Goal: Ask a question: Ask a question

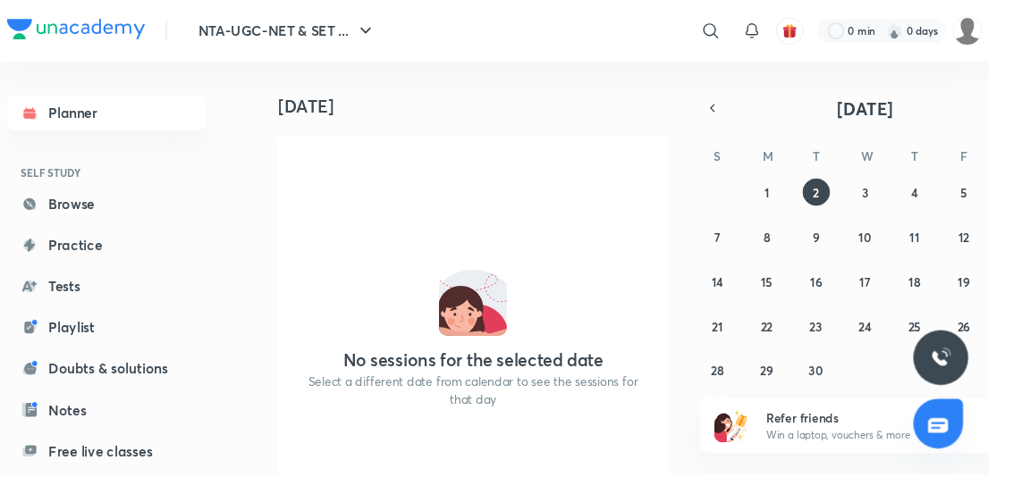
click at [1010, 36] on img at bounding box center [1007, 32] width 30 height 30
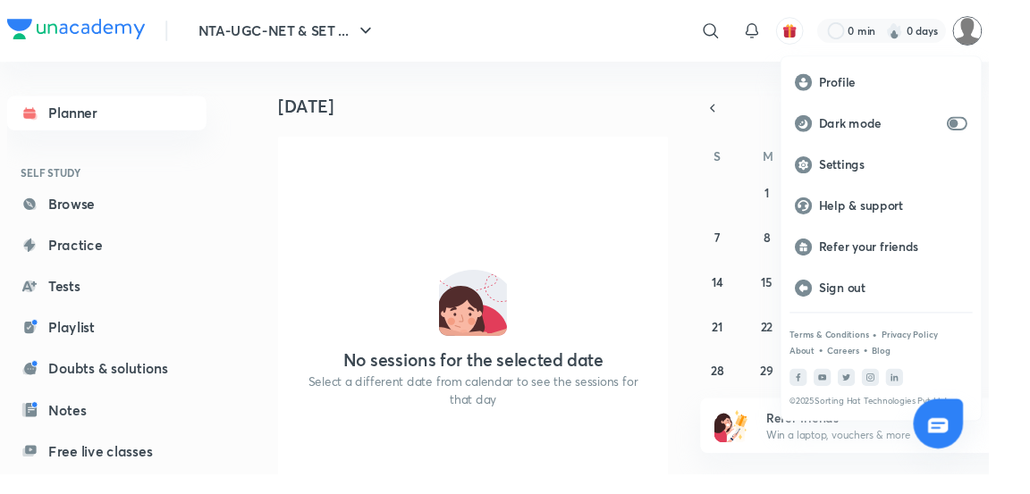
click at [885, 80] on p "Profile" at bounding box center [930, 86] width 155 height 16
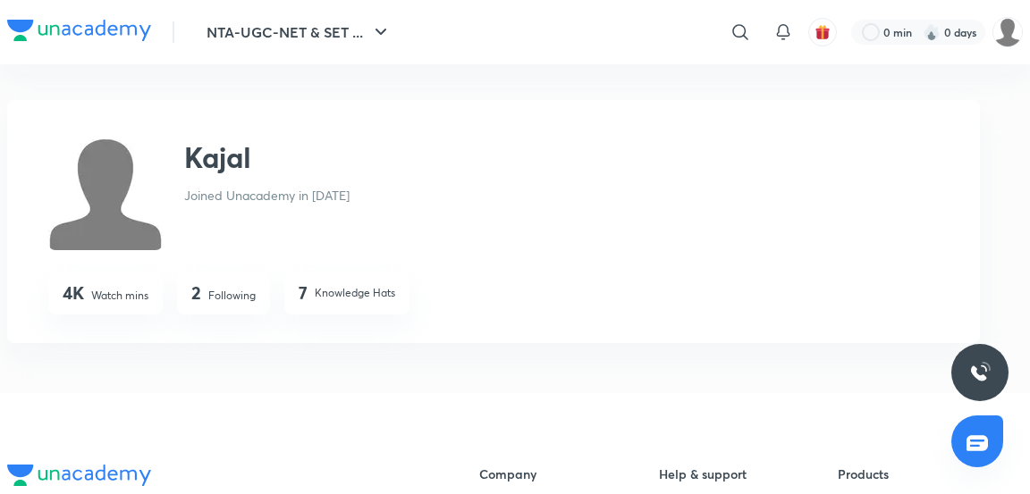
click at [145, 193] on img at bounding box center [105, 193] width 114 height 114
click at [240, 163] on h2 "Kajal" at bounding box center [217, 157] width 67 height 43
click at [266, 164] on div "Kajal" at bounding box center [266, 157] width 165 height 43
click at [399, 29] on button "NTA-UGC-NET & SET ..." at bounding box center [299, 32] width 206 height 36
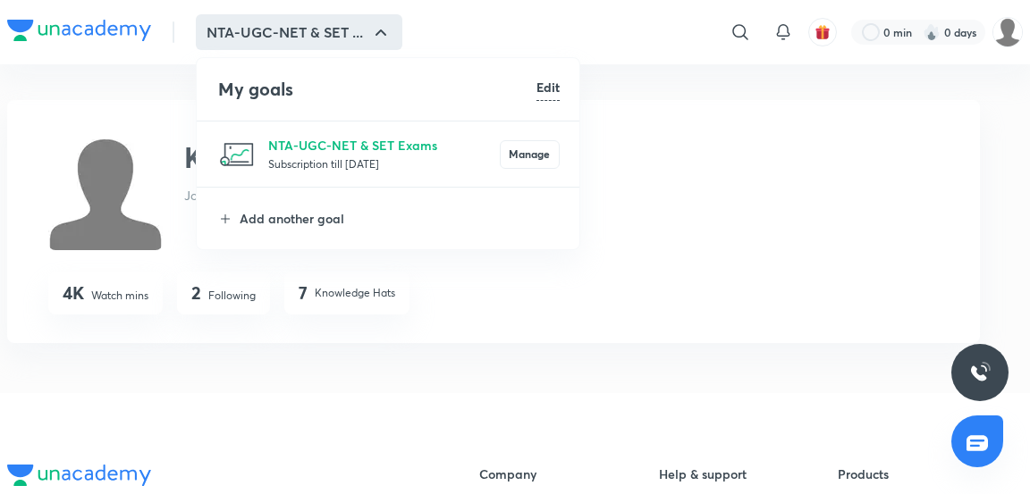
click at [391, 38] on div at bounding box center [515, 247] width 1030 height 494
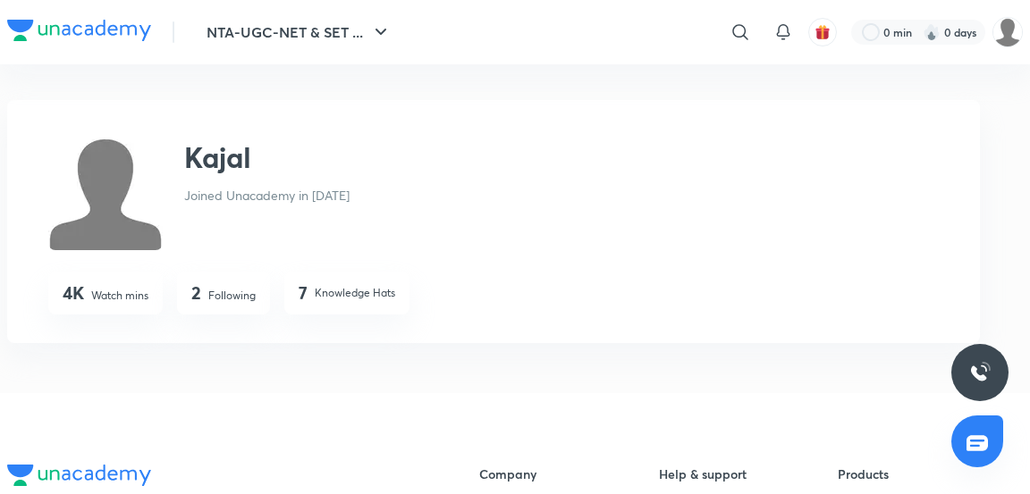
click at [399, 17] on button "NTA-UGC-NET & SET ..." at bounding box center [299, 32] width 206 height 36
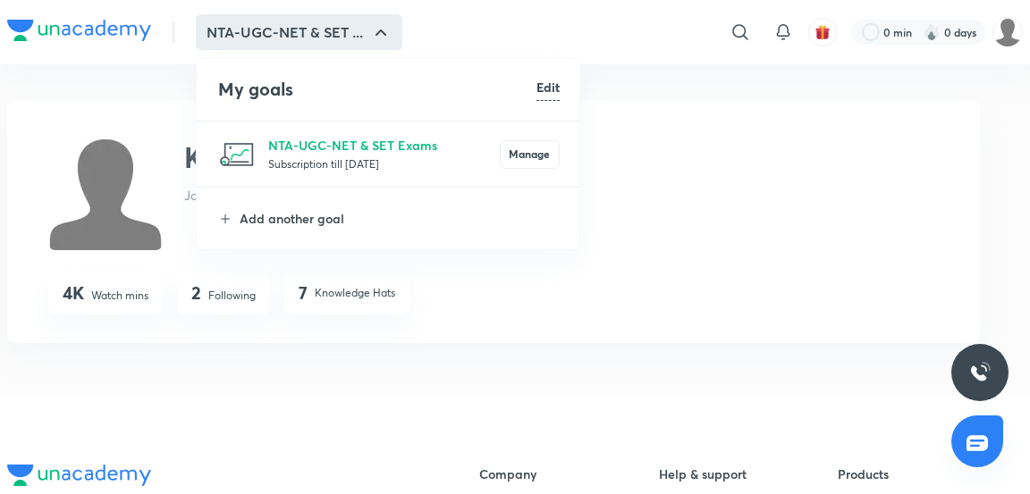
click at [381, 35] on div at bounding box center [515, 247] width 1030 height 494
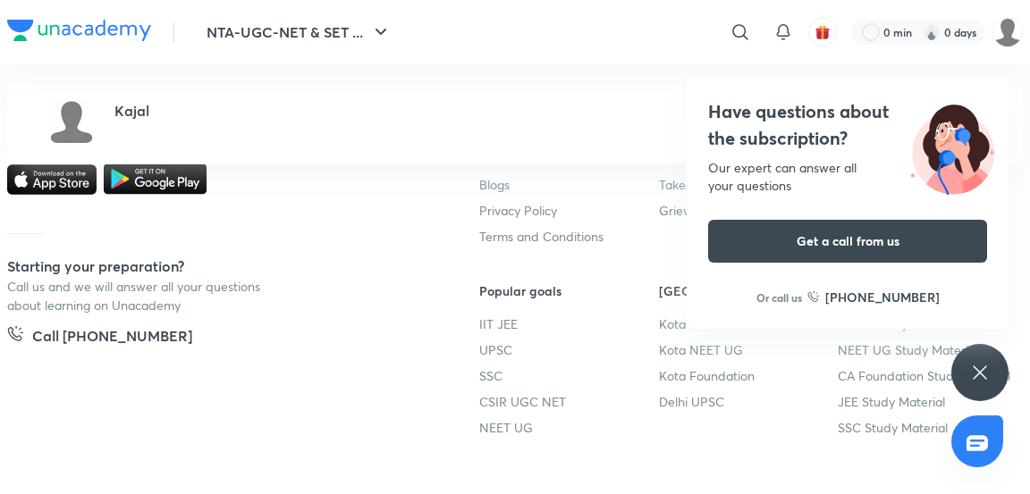
scroll to position [409, 0]
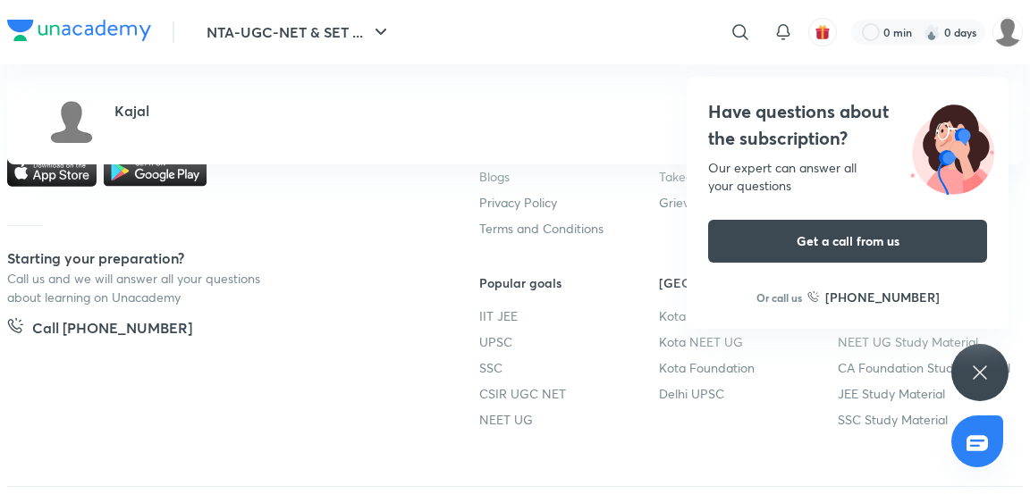
click at [983, 383] on icon at bounding box center [979, 372] width 21 height 21
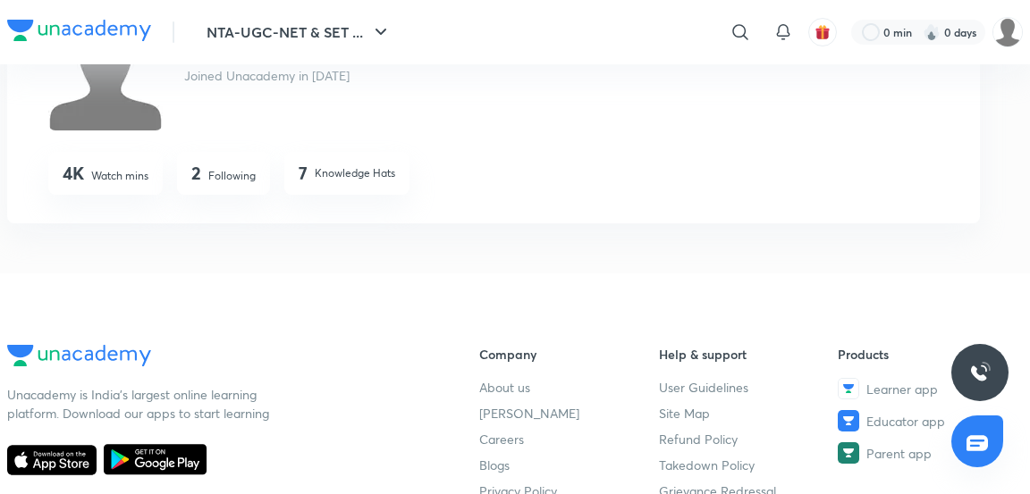
scroll to position [0, 0]
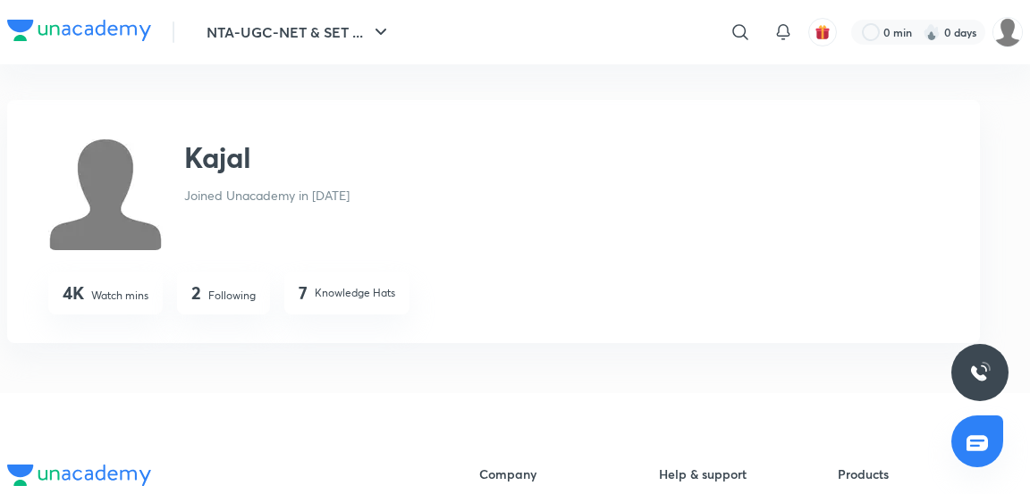
click at [998, 43] on img at bounding box center [1007, 32] width 30 height 30
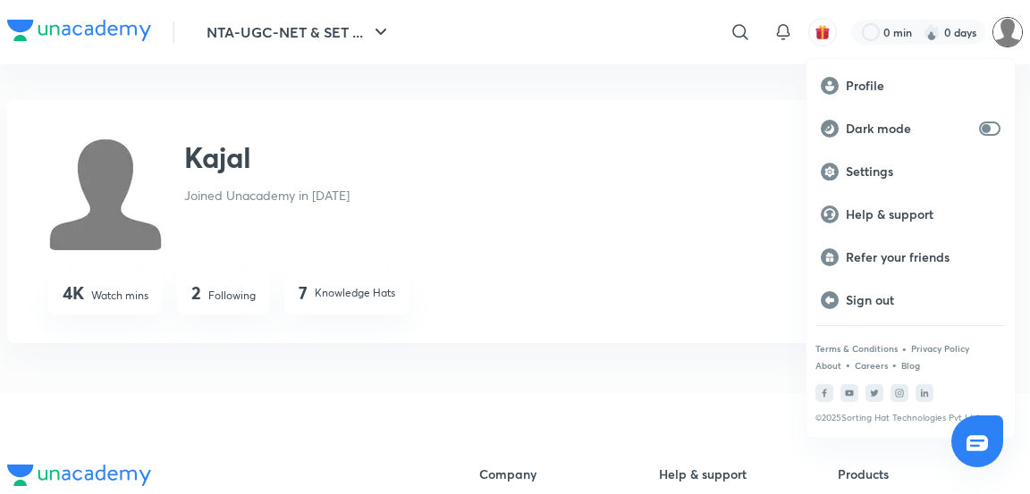
click at [873, 91] on p "Profile" at bounding box center [923, 86] width 155 height 16
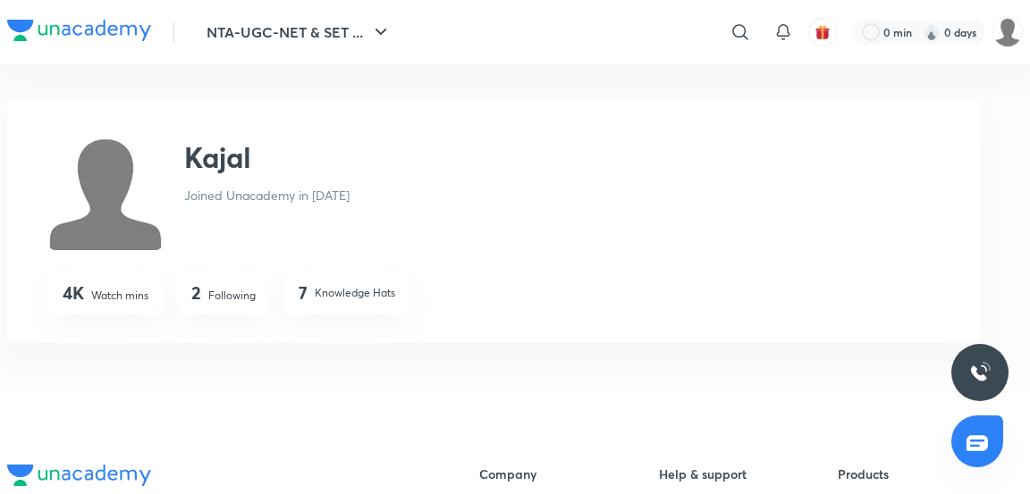
click at [1014, 33] on img at bounding box center [1007, 32] width 30 height 30
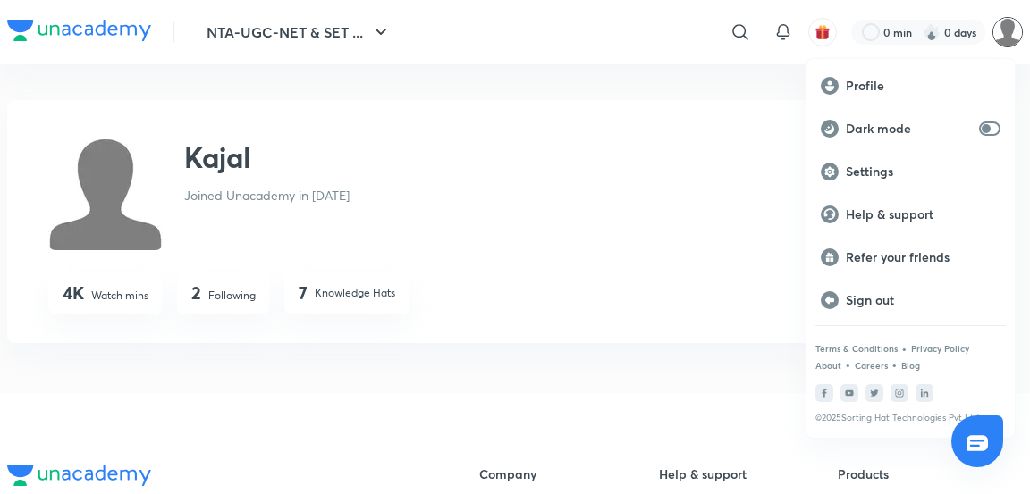
click at [881, 173] on p "Settings" at bounding box center [923, 172] width 155 height 16
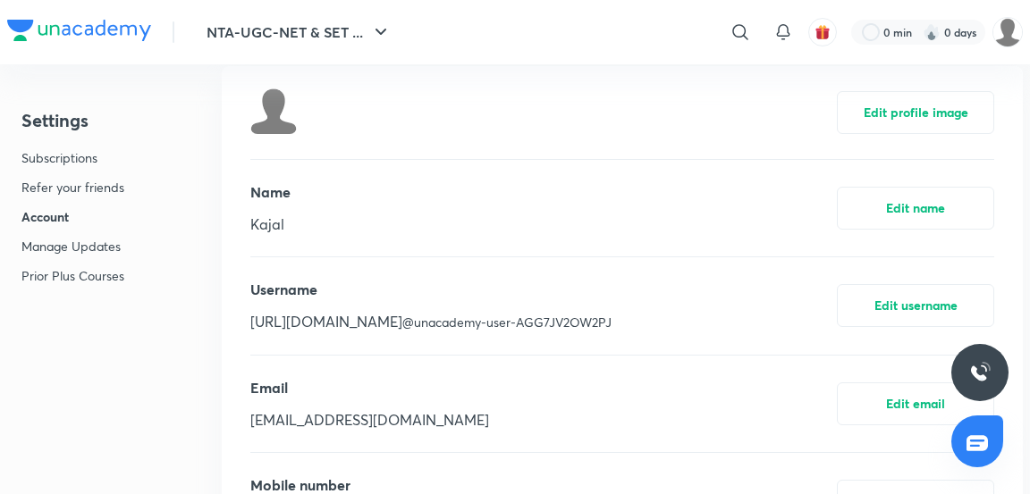
scroll to position [597, 0]
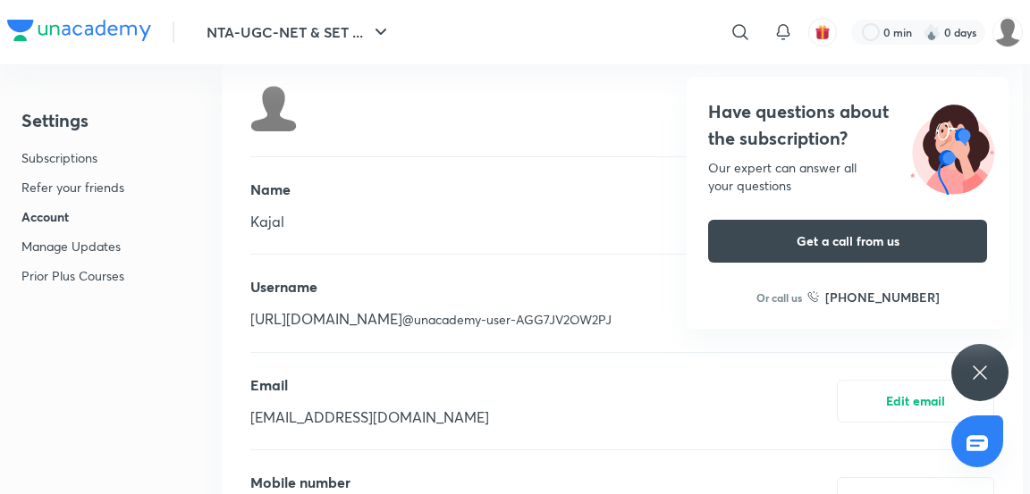
click at [987, 454] on icon at bounding box center [976, 443] width 21 height 21
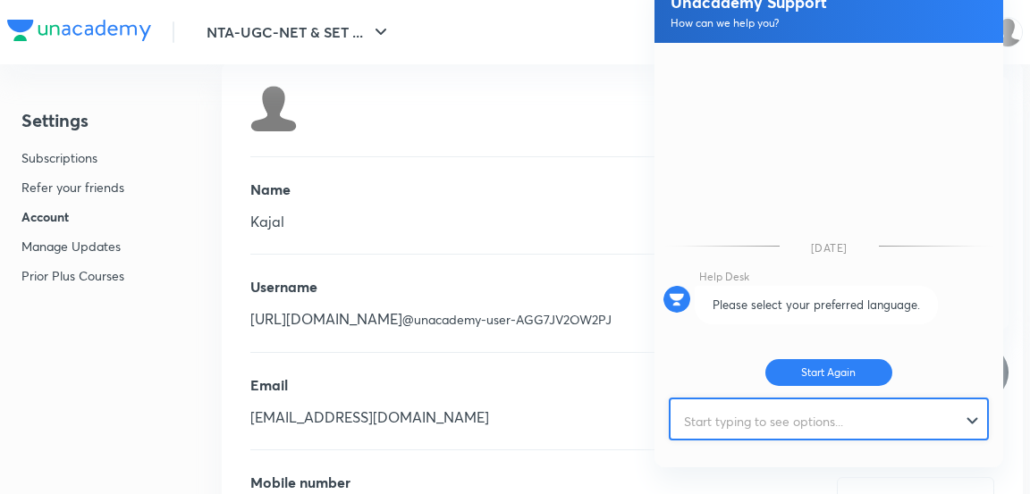
click at [843, 443] on input "text" at bounding box center [820, 422] width 300 height 44
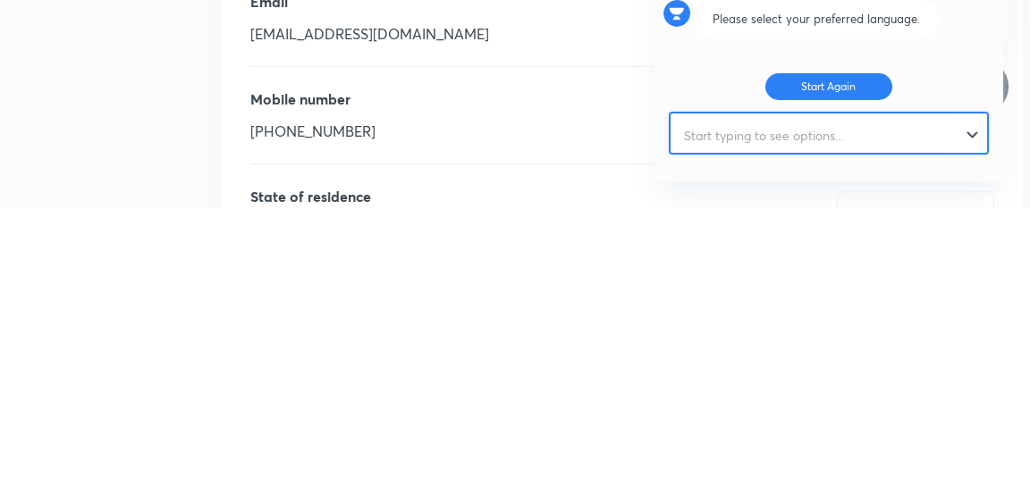
scroll to position [715, 0]
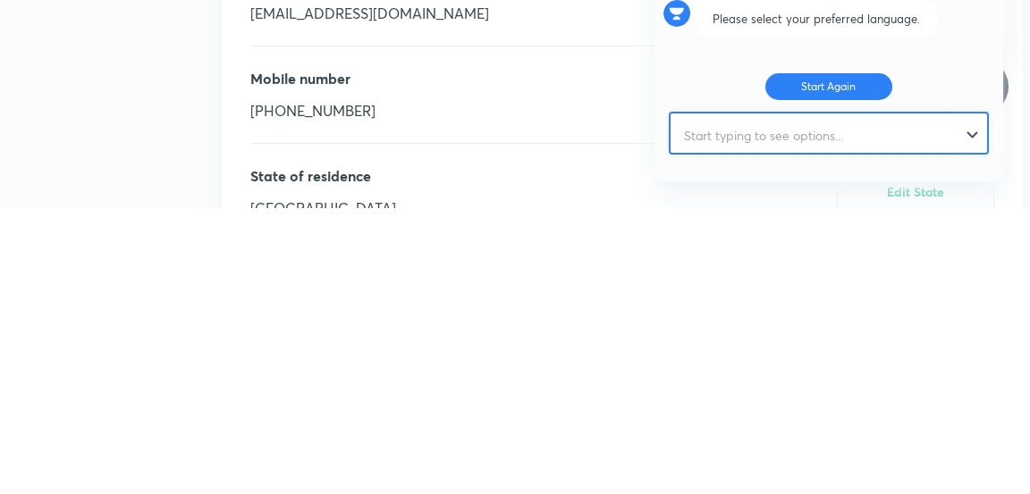
click at [890, 415] on input "text" at bounding box center [820, 422] width 300 height 44
click at [977, 414] on div at bounding box center [828, 422] width 316 height 44
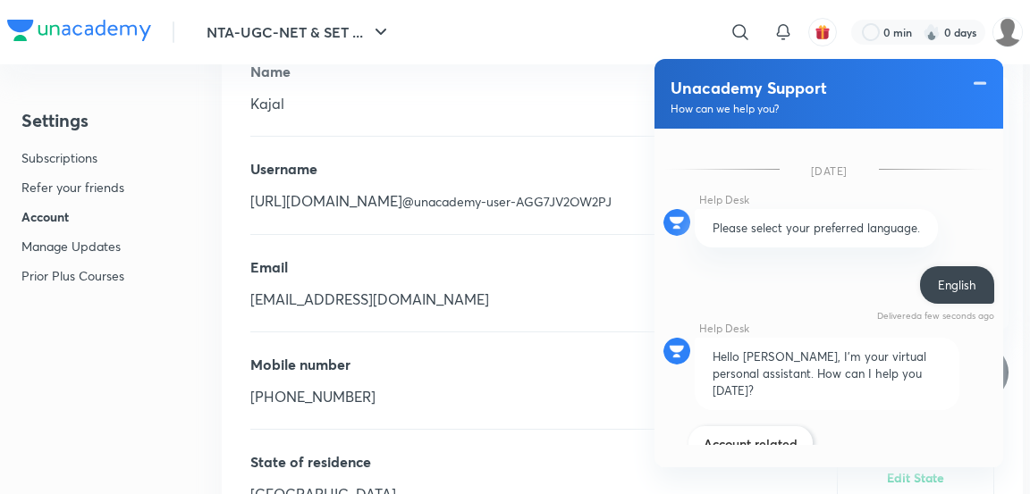
scroll to position [243, 0]
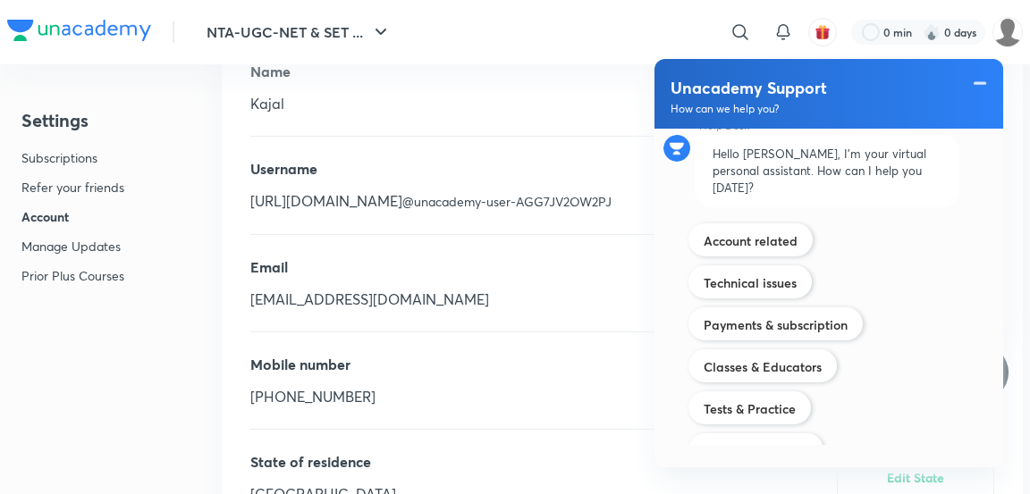
click at [841, 316] on label "Payments & subscription" at bounding box center [776, 324] width 144 height 17
click at [704, 314] on input "Payments & subscription" at bounding box center [703, 314] width 1 height 1
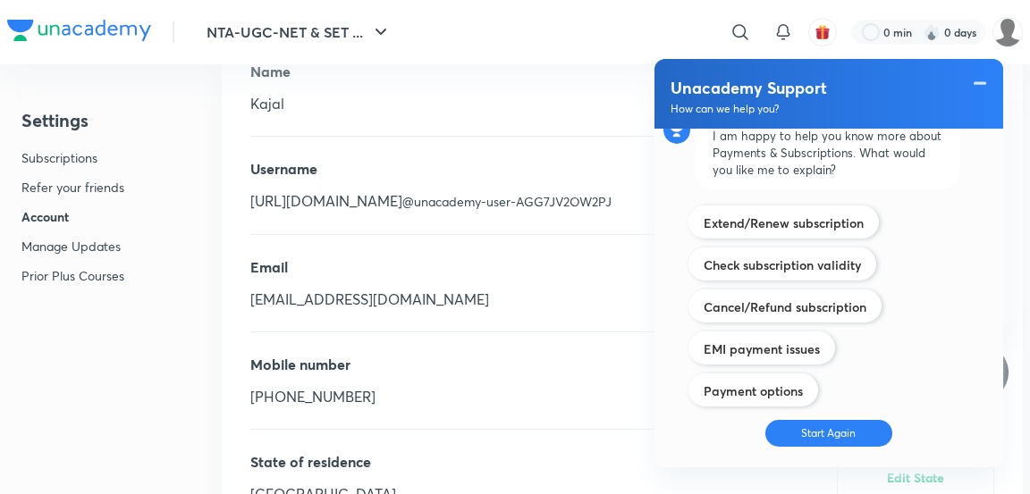
scroll to position [384, 0]
click at [839, 215] on label "Extend/Renew subscription" at bounding box center [784, 223] width 160 height 17
click at [0, 0] on input "Account related" at bounding box center [0, 0] width 0 height 0
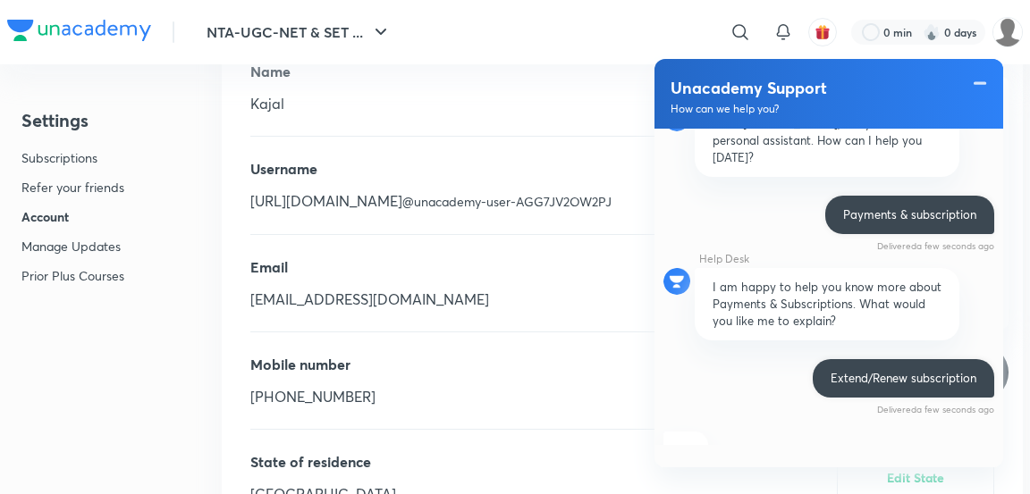
scroll to position [394, 0]
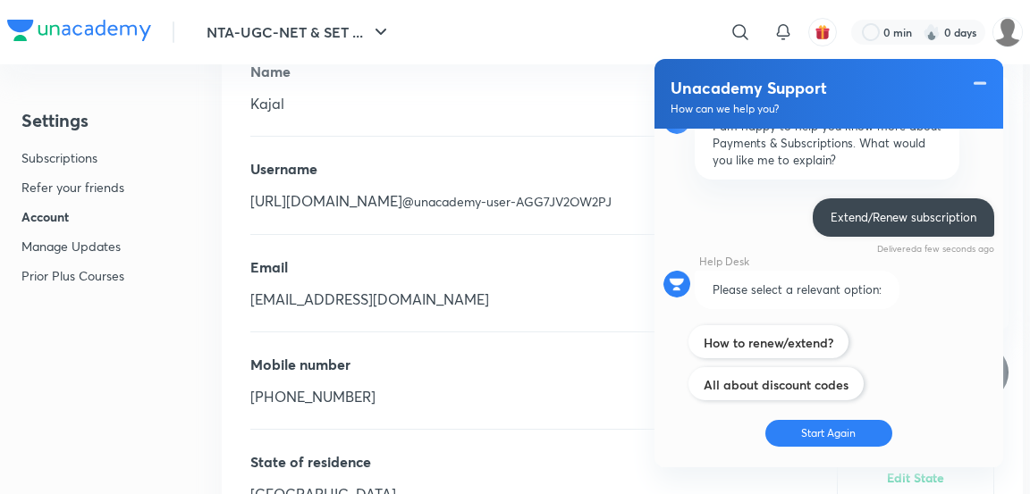
click at [818, 334] on label "How to renew/extend?" at bounding box center [769, 342] width 130 height 17
click at [0, 0] on input "Account related" at bounding box center [0, 0] width 0 height 0
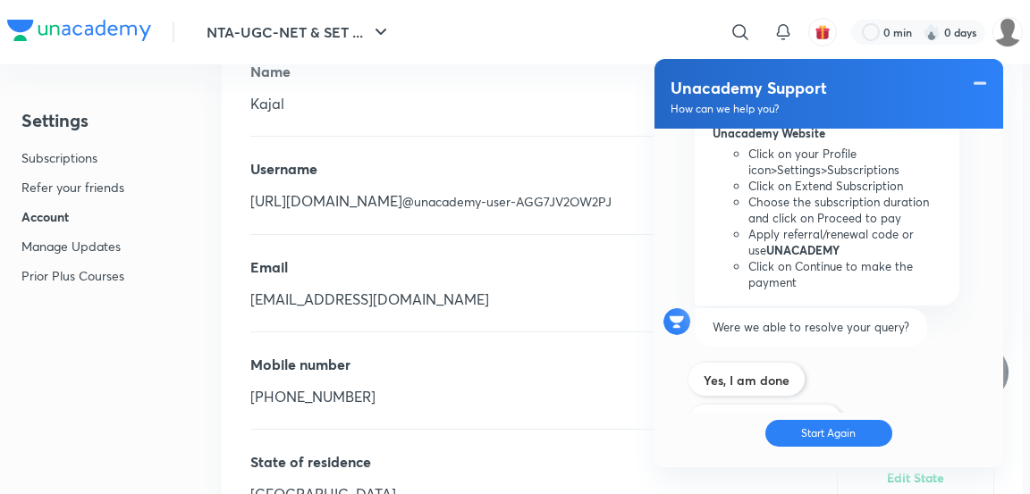
scroll to position [965, 0]
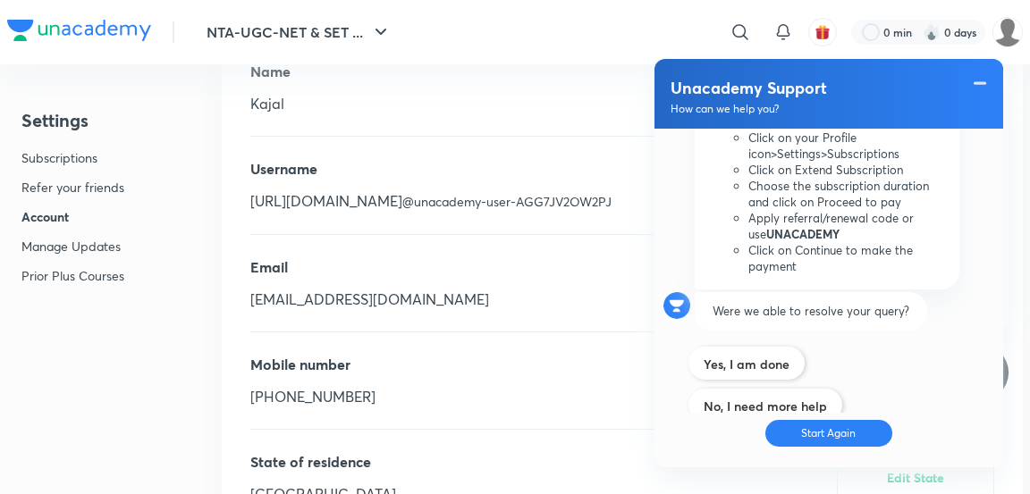
click at [811, 398] on label "No, I need more help" at bounding box center [765, 406] width 123 height 17
click at [0, 0] on input "Technical issues" at bounding box center [0, 0] width 0 height 0
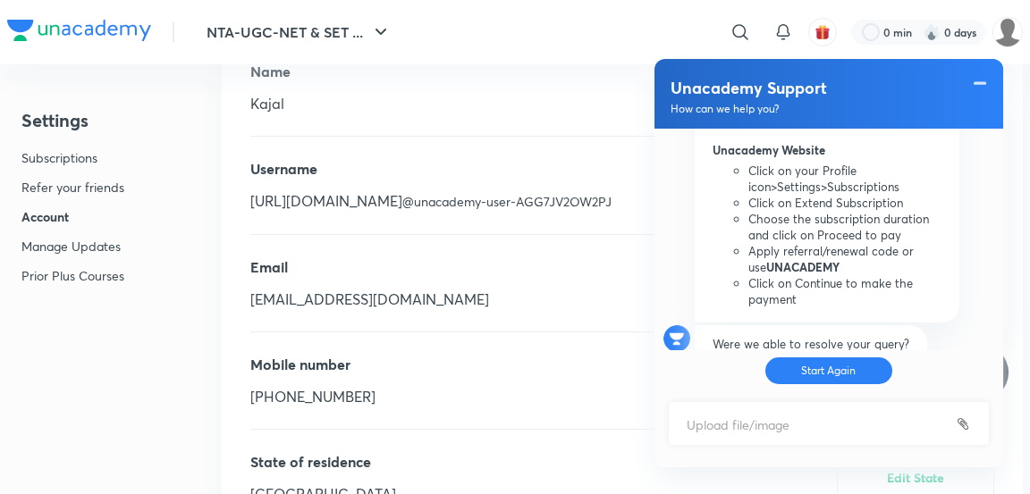
scroll to position [1069, 0]
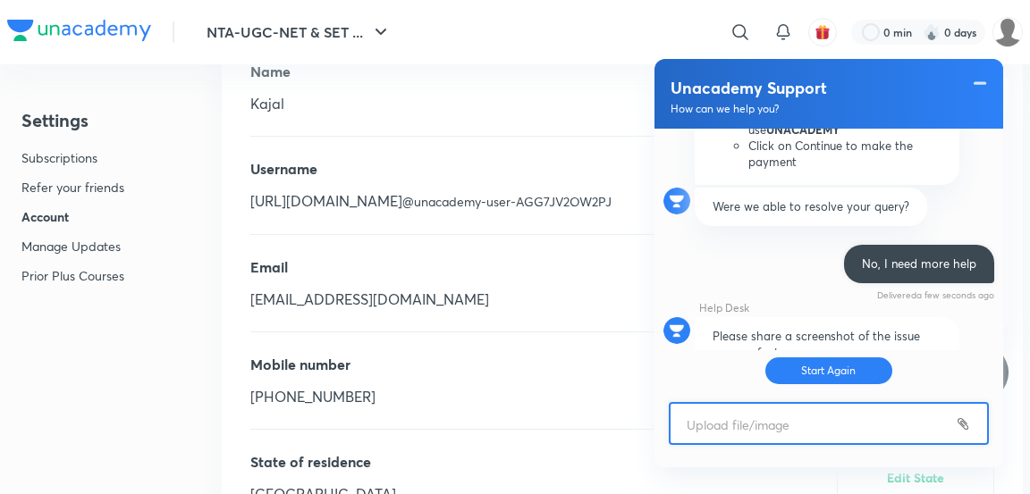
click at [826, 435] on input "file" at bounding box center [828, 425] width 316 height 43
click at [770, 427] on input "file" at bounding box center [828, 425] width 316 height 43
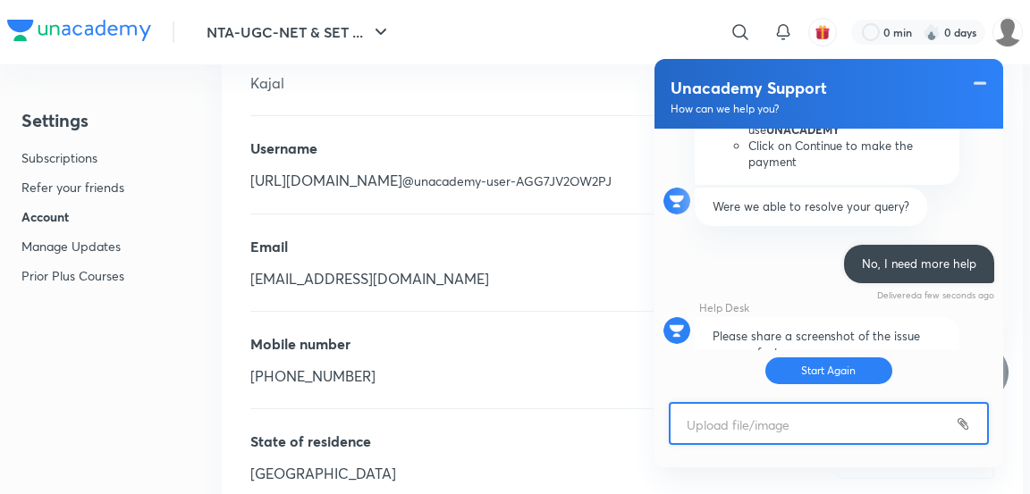
scroll to position [756, 0]
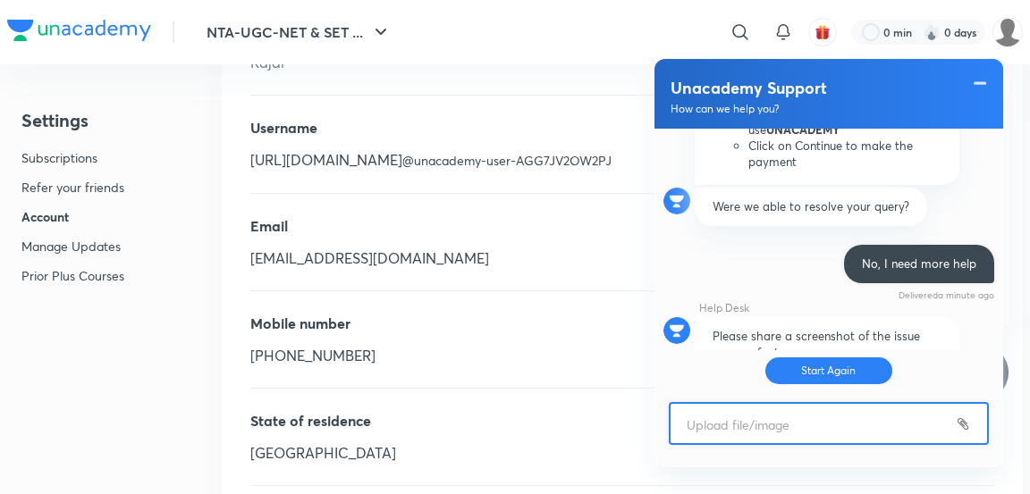
click at [831, 416] on input "file" at bounding box center [828, 425] width 316 height 43
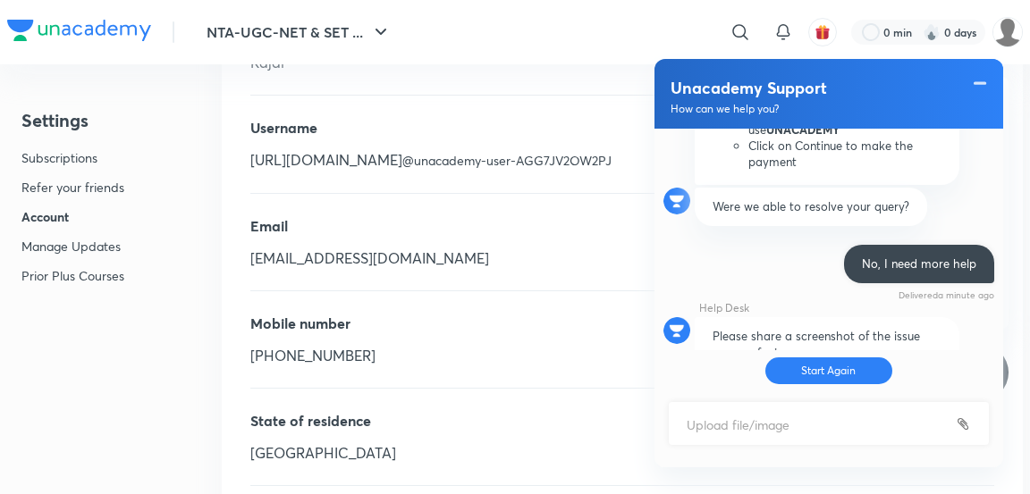
click at [855, 378] on button "Start Again" at bounding box center [829, 371] width 128 height 27
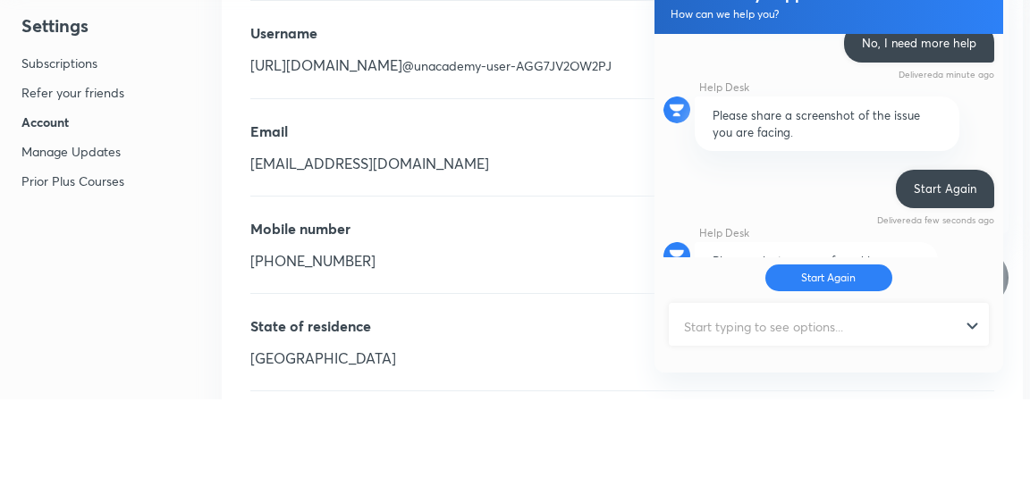
scroll to position [788, 0]
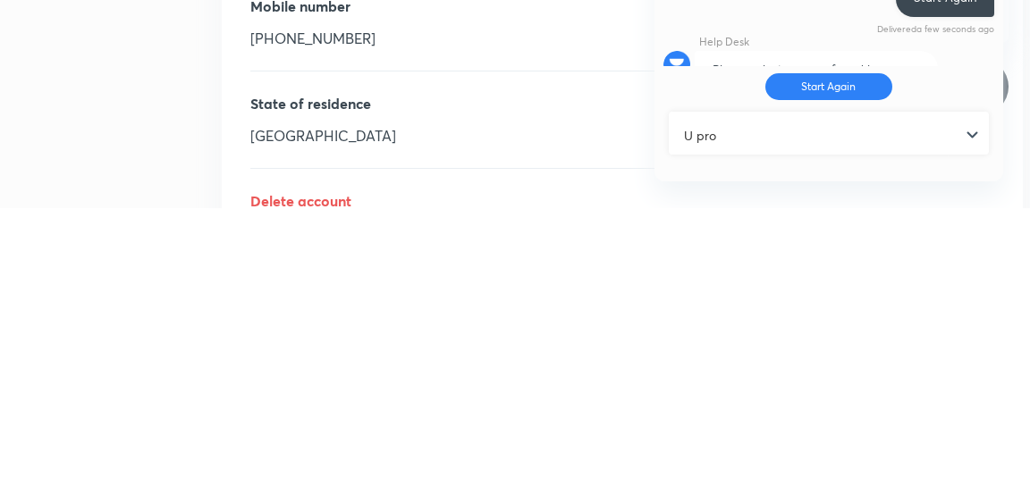
click at [695, 424] on input "U pro" at bounding box center [820, 422] width 300 height 44
click at [755, 426] on input "You pro" at bounding box center [820, 422] width 300 height 44
click at [855, 419] on input "You promised me to extend 2month" at bounding box center [820, 422] width 300 height 44
click at [848, 413] on input "You promised me to extend 2month" at bounding box center [820, 422] width 300 height 44
click at [905, 423] on input "You promised me to extend 2 month" at bounding box center [820, 422] width 300 height 44
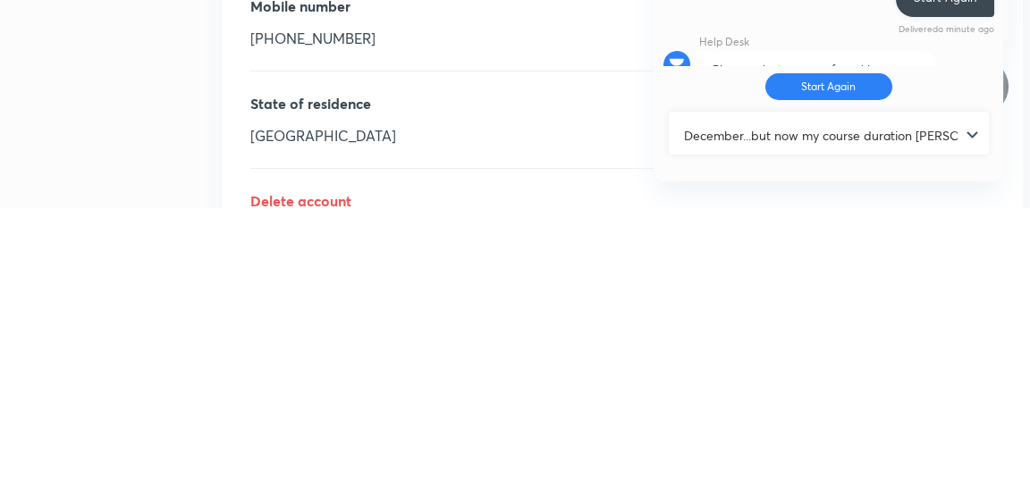
scroll to position [0, 232]
click at [948, 427] on div "You promised me to extend 2 month till December...but now my course duration [P…" at bounding box center [828, 422] width 316 height 44
click at [931, 418] on input "You promised me to extend 2 month till December...but now my course duration [P…" at bounding box center [820, 422] width 300 height 44
type input "You promised me to extend 2 month till December...but now my course duration sh…"
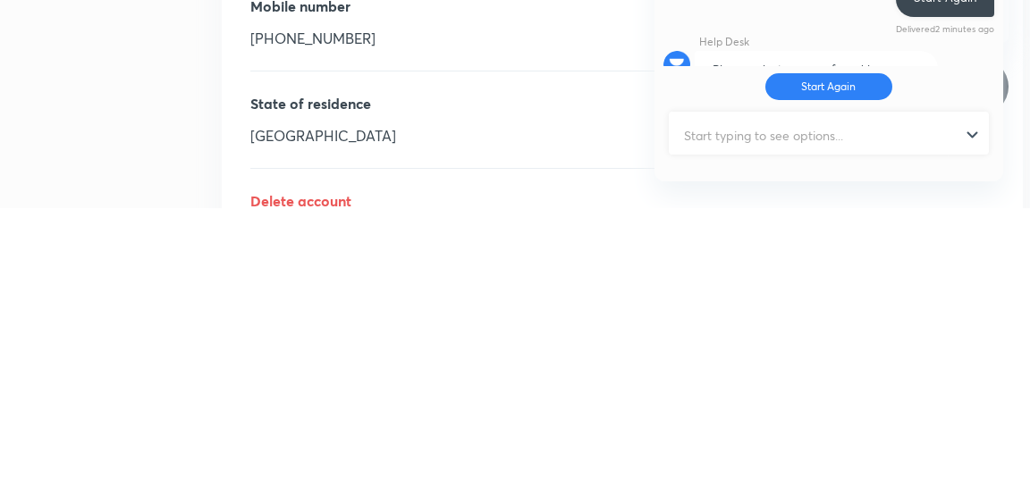
scroll to position [0, 0]
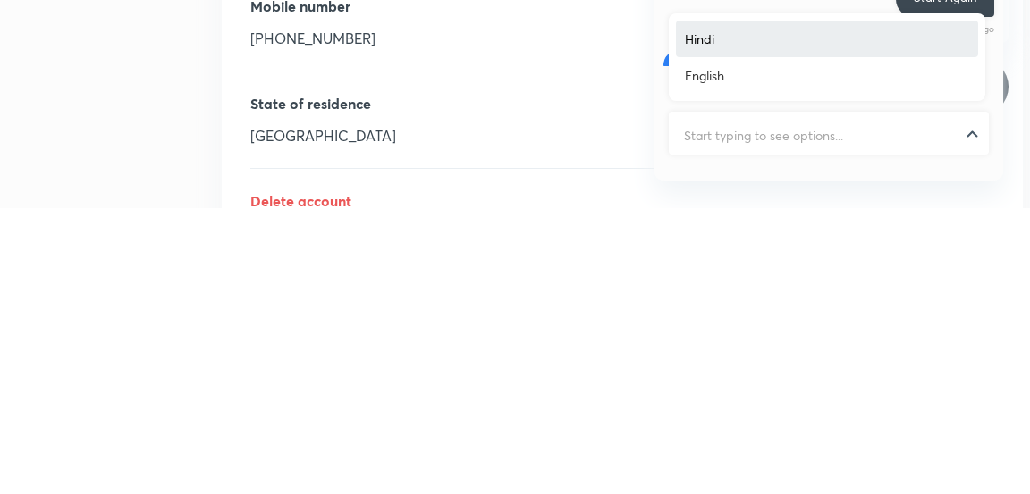
click at [547, 392] on div "State of residence [GEOGRAPHIC_DATA] Edit State" at bounding box center [622, 406] width 744 height 97
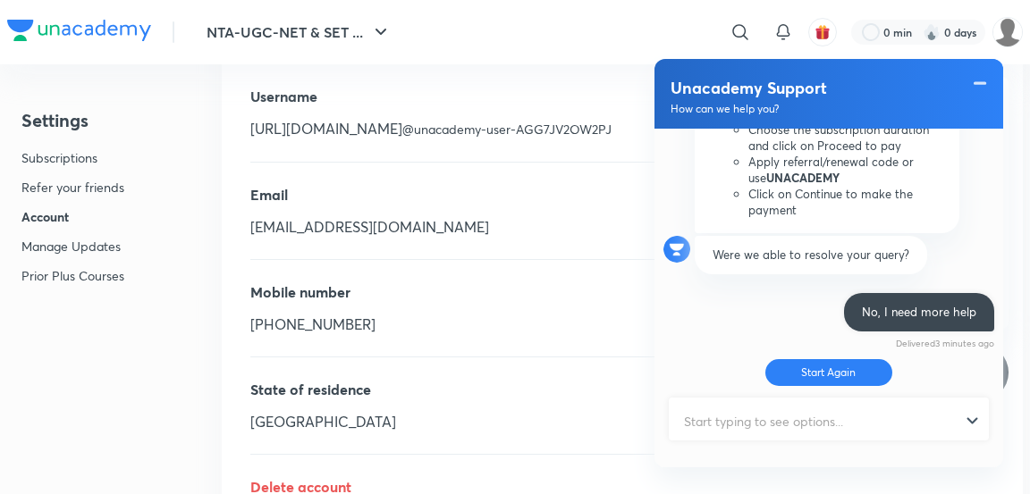
scroll to position [1195, 0]
